Goal: Task Accomplishment & Management: Manage account settings

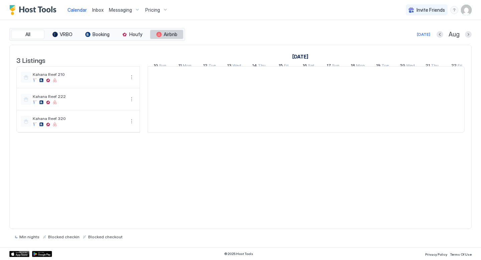
scroll to position [0, 371]
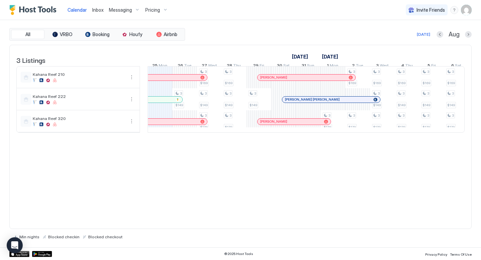
click at [151, 10] on span "Pricing" at bounding box center [152, 10] width 15 height 6
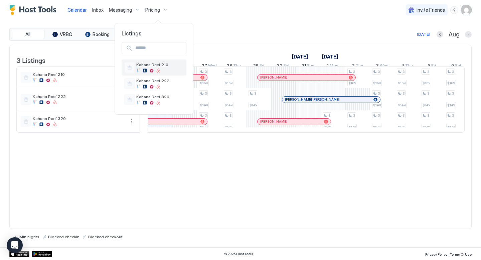
click at [156, 66] on span "Kahana Reef 210" at bounding box center [159, 64] width 47 height 5
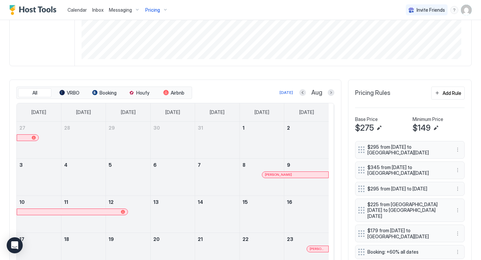
scroll to position [122, 0]
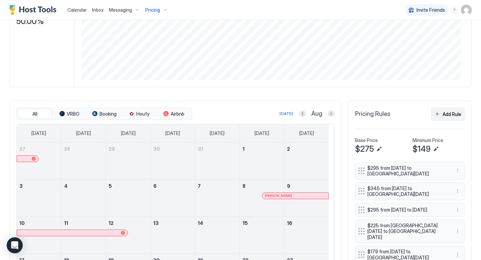
click at [442, 117] on div "Add Rule" at bounding box center [451, 113] width 19 height 7
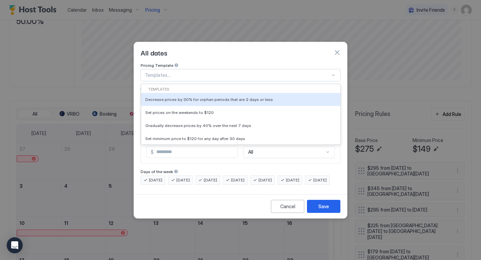
click at [156, 72] on div at bounding box center [237, 75] width 185 height 6
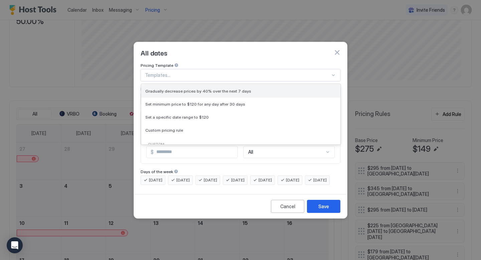
scroll to position [73, 0]
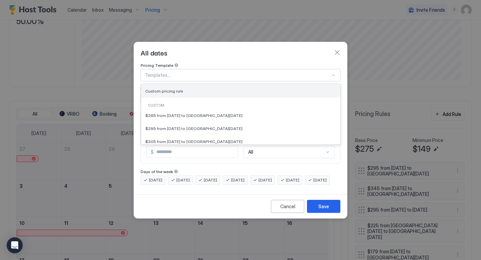
click at [170, 88] on span "Custom pricing rule" at bounding box center [164, 90] width 38 height 5
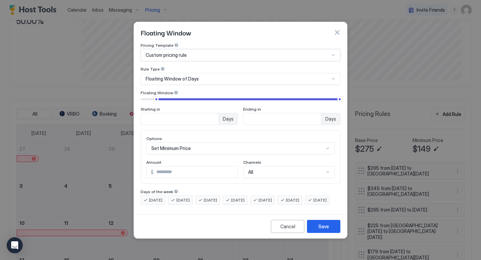
click at [168, 76] on span "Floating Window of Days" at bounding box center [171, 79] width 53 height 6
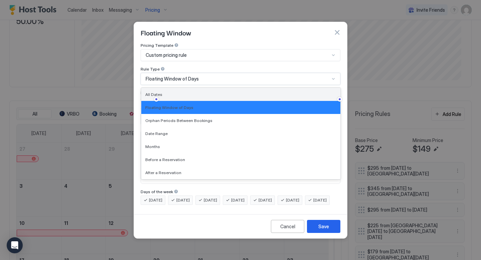
click at [154, 92] on span "All Dates" at bounding box center [153, 94] width 17 height 5
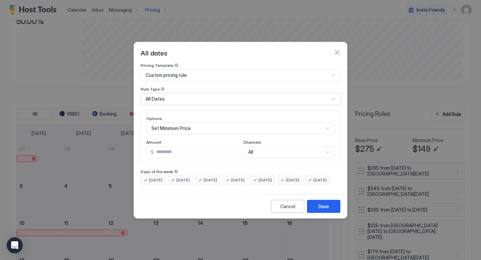
click at [177, 122] on div "Set Minimum Price" at bounding box center [240, 128] width 188 height 12
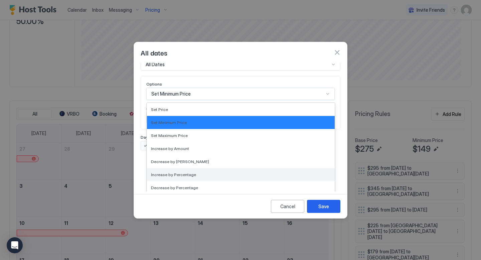
click at [187, 172] on span "Increase by Percentage" at bounding box center [173, 174] width 45 height 5
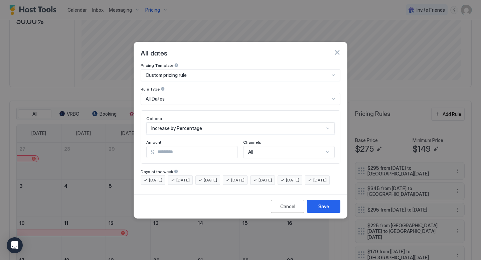
click at [178, 147] on input "***" at bounding box center [195, 151] width 83 height 11
type input "*"
click at [276, 147] on div "All" at bounding box center [288, 152] width 91 height 12
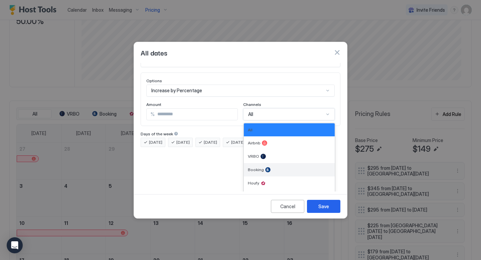
click at [267, 167] on div "Booking" at bounding box center [289, 169] width 83 height 5
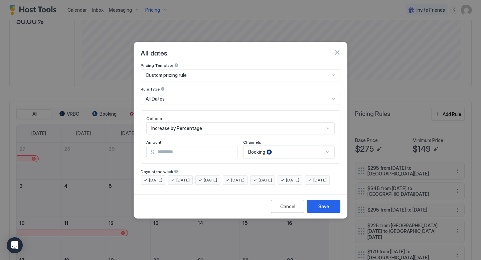
scroll to position [0, 0]
click at [170, 146] on input "**" at bounding box center [195, 151] width 83 height 11
type input "**"
click at [321, 210] on div "Save" at bounding box center [323, 206] width 11 height 7
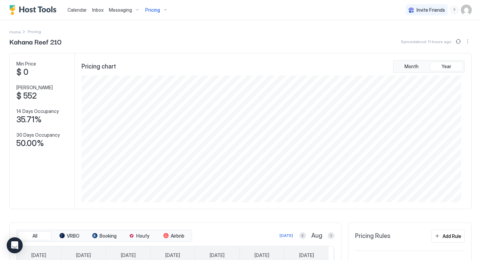
click at [152, 10] on span "Pricing" at bounding box center [152, 10] width 15 height 6
click at [151, 80] on span "Kahana Reef 222" at bounding box center [159, 80] width 47 height 5
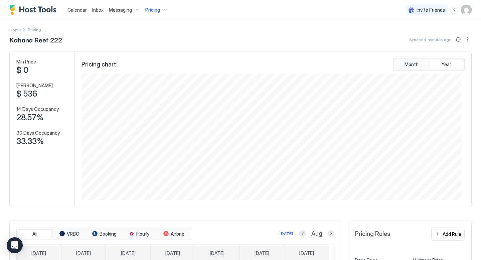
scroll to position [3, 0]
click at [450, 237] on div "Add Rule" at bounding box center [451, 233] width 19 height 7
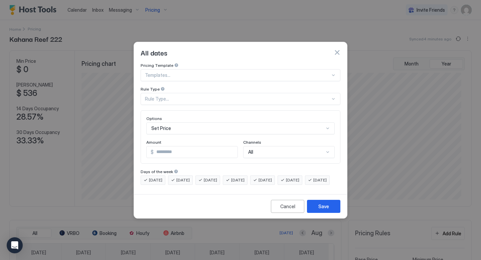
click at [157, 72] on div at bounding box center [237, 75] width 185 height 6
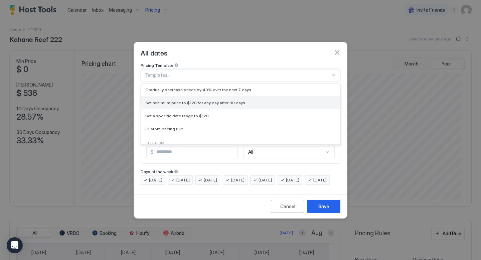
scroll to position [0, 0]
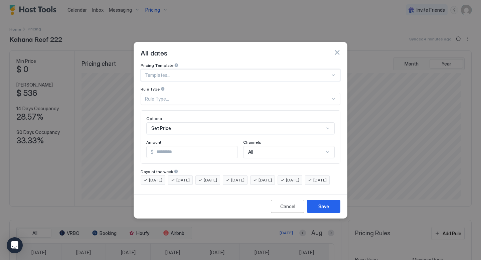
click at [174, 72] on div at bounding box center [237, 75] width 185 height 6
click at [170, 96] on div "Rule Type..." at bounding box center [237, 99] width 185 height 6
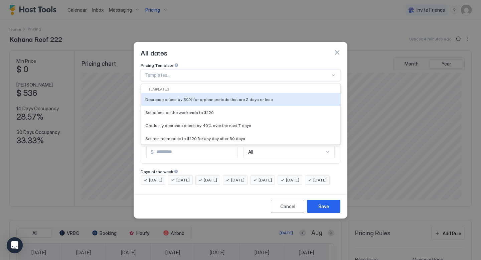
click at [175, 72] on div at bounding box center [237, 75] width 185 height 6
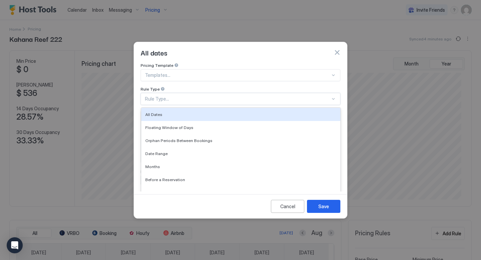
click at [173, 96] on div "Rule Type..." at bounding box center [237, 99] width 185 height 6
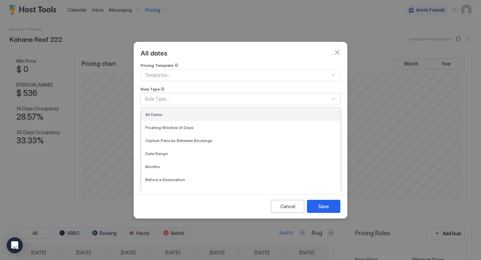
click at [166, 112] on div "All Dates" at bounding box center [240, 114] width 191 height 5
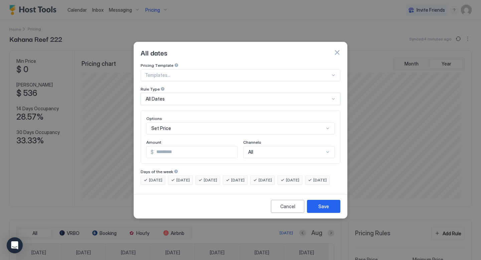
click at [174, 123] on div "Set Price" at bounding box center [240, 128] width 188 height 12
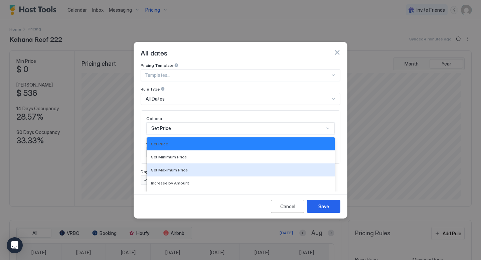
scroll to position [34, 0]
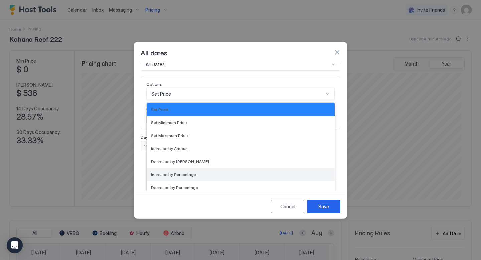
click at [189, 172] on span "Increase by Percentage" at bounding box center [173, 174] width 45 height 5
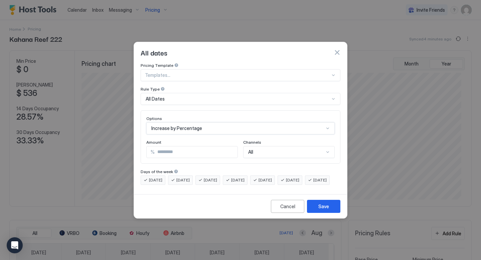
scroll to position [0, 0]
click at [171, 147] on input "*" at bounding box center [195, 151] width 83 height 11
type input "*"
type input "**"
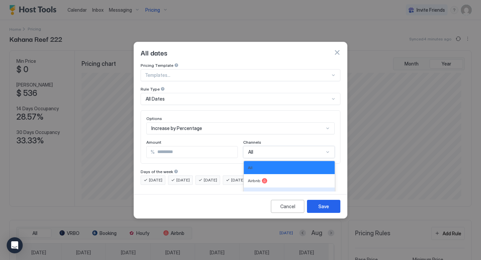
click at [268, 149] on div "VRBO, 3 of 6. 6 results available. Use Up and Down to choose options, press Ent…" at bounding box center [288, 152] width 91 height 12
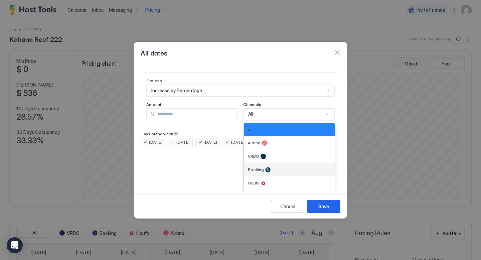
click at [265, 167] on div at bounding box center [267, 169] width 5 height 5
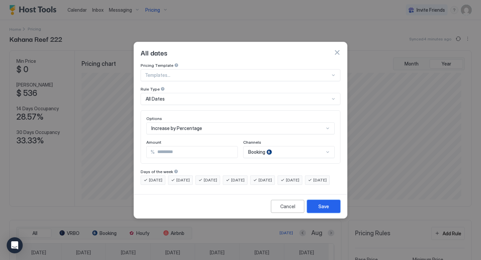
click at [325, 210] on div "Save" at bounding box center [323, 206] width 11 height 7
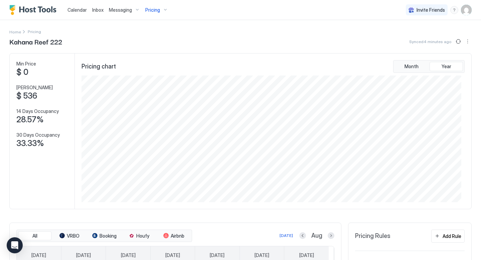
click at [151, 9] on span "Pricing" at bounding box center [152, 10] width 15 height 6
click at [155, 100] on div "Kahana Reef 320" at bounding box center [159, 99] width 47 height 10
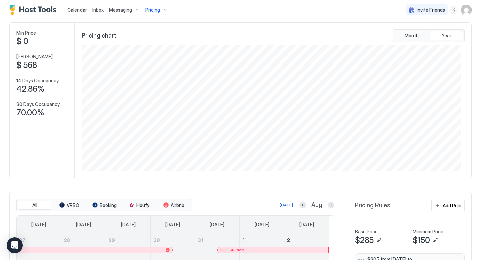
scroll to position [34, 0]
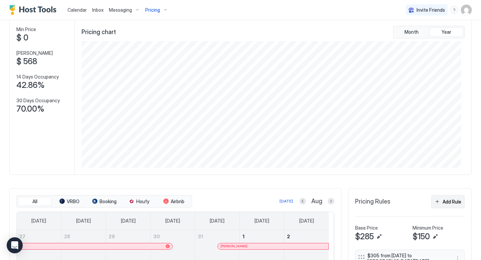
click at [442, 203] on div "Add Rule" at bounding box center [451, 201] width 19 height 7
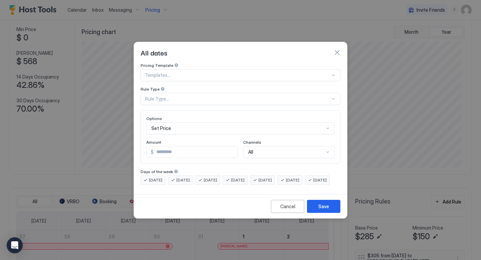
click at [169, 96] on div "Rule Type..." at bounding box center [237, 99] width 185 height 6
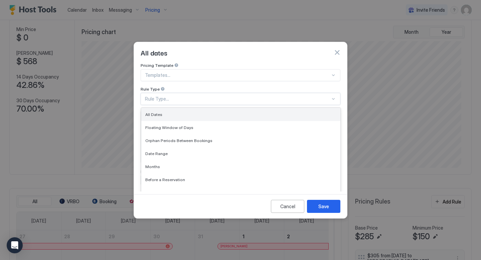
click at [155, 112] on span "All Dates" at bounding box center [153, 114] width 17 height 5
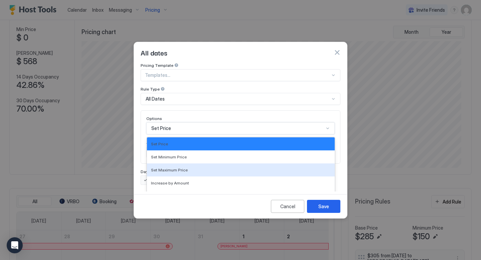
click at [175, 122] on div "Set Maximum Price, 3 of 17. 17 results available. Use Up and Down to choose opt…" at bounding box center [240, 128] width 188 height 12
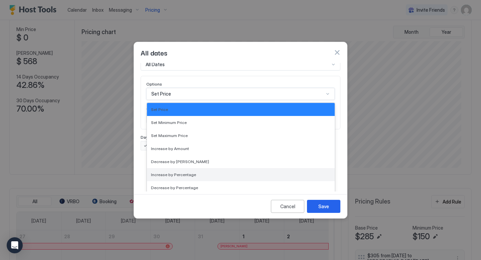
click at [185, 172] on span "Increase by Percentage" at bounding box center [173, 174] width 45 height 5
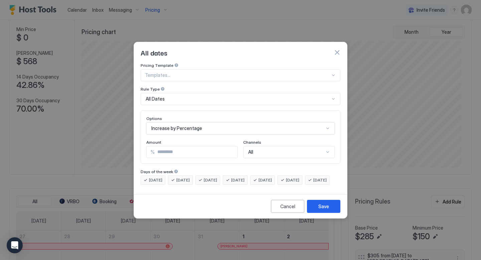
scroll to position [0, 0]
click at [167, 146] on input "*" at bounding box center [195, 151] width 83 height 11
type input "*"
type input "**"
click at [275, 146] on div "All" at bounding box center [288, 152] width 91 height 12
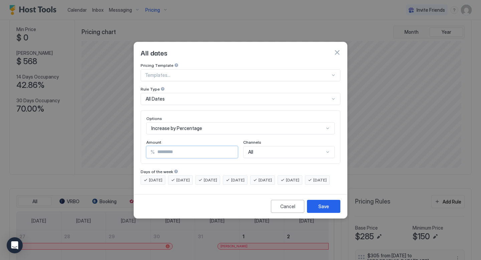
scroll to position [38, 0]
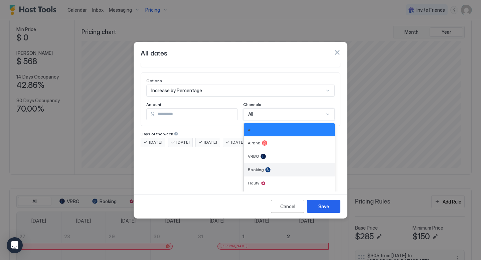
click at [265, 167] on div at bounding box center [267, 169] width 5 height 5
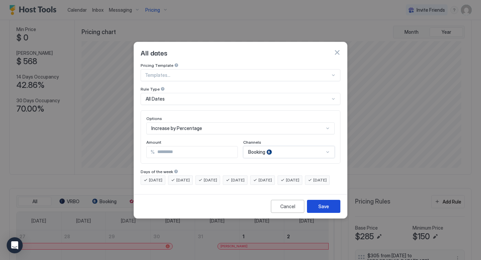
click at [328, 210] on div "Save" at bounding box center [323, 206] width 11 height 7
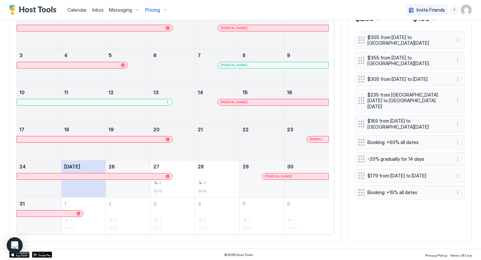
scroll to position [258, 0]
